Goal: Information Seeking & Learning: Find specific fact

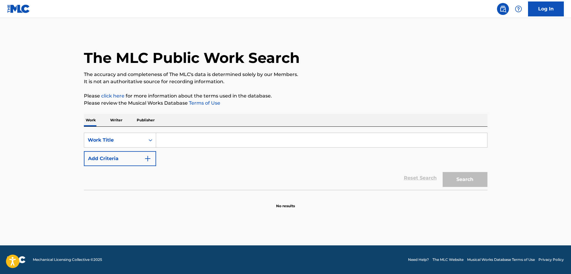
click at [184, 127] on div "SearchWithCriteriad867aeec-f56a-4f0f-81bc-e4e1b573d8f0 Work Title Add Criteria …" at bounding box center [286, 158] width 404 height 63
click at [185, 134] on input "Search Form" at bounding box center [321, 140] width 331 height 14
paste input "Wonderin’"
type input "Wonderin’"
click at [140, 156] on button "Add Criteria" at bounding box center [120, 158] width 72 height 15
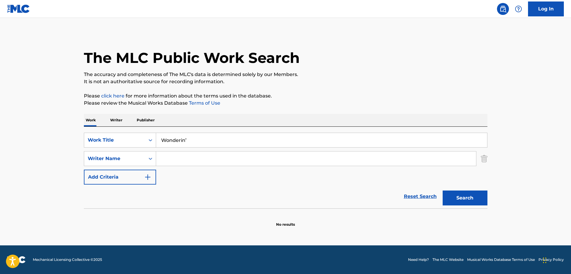
click at [195, 155] on input "Search Form" at bounding box center [316, 159] width 320 height 14
paste input "Adamz"
type input "Adamz"
click at [470, 196] on button "Search" at bounding box center [465, 198] width 45 height 15
click at [200, 146] on input "Wonderin’" at bounding box center [321, 140] width 331 height 14
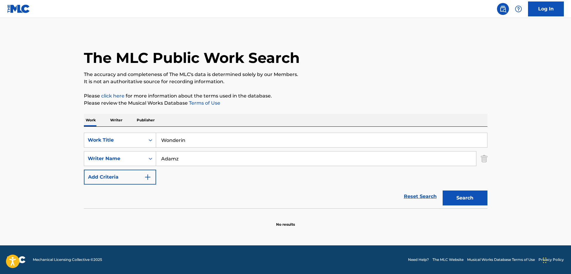
type input "Wonderin"
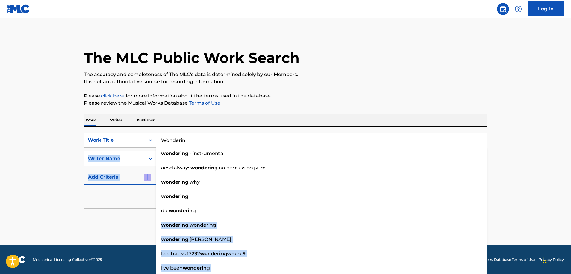
click at [531, 201] on main "The MLC Public Work Search The accuracy and completeness of The MLC's data is d…" at bounding box center [285, 132] width 571 height 228
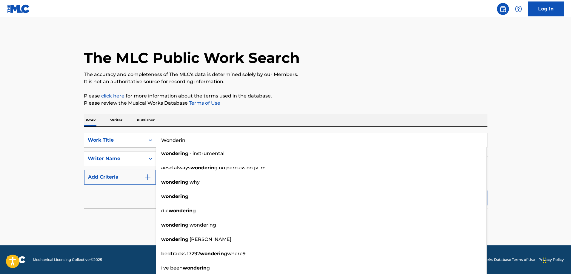
click at [535, 197] on main "The MLC Public Work Search The accuracy and completeness of The MLC's data is d…" at bounding box center [285, 132] width 571 height 228
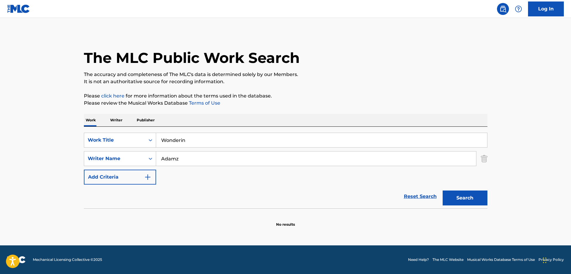
click at [475, 192] on button "Search" at bounding box center [465, 198] width 45 height 15
